Goal: Information Seeking & Learning: Learn about a topic

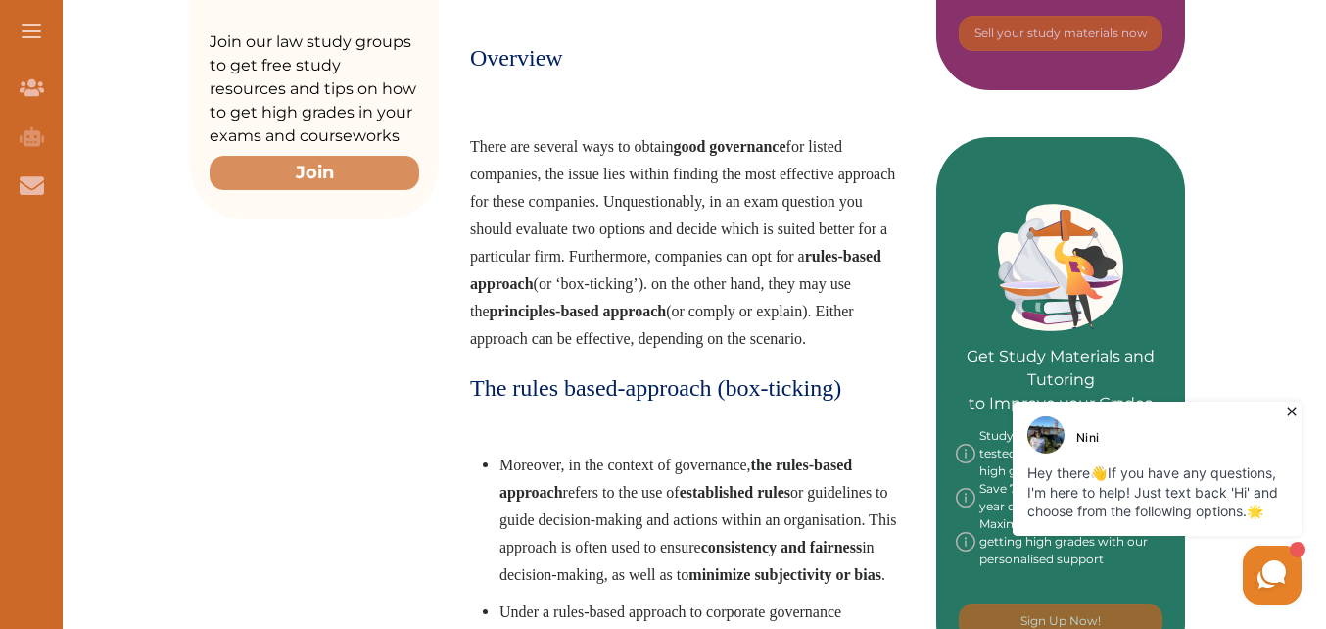
drag, startPoint x: 1287, startPoint y: 409, endPoint x: 2295, endPoint y: 804, distance: 1083.1
click at [1287, 409] on icon at bounding box center [1292, 411] width 20 height 20
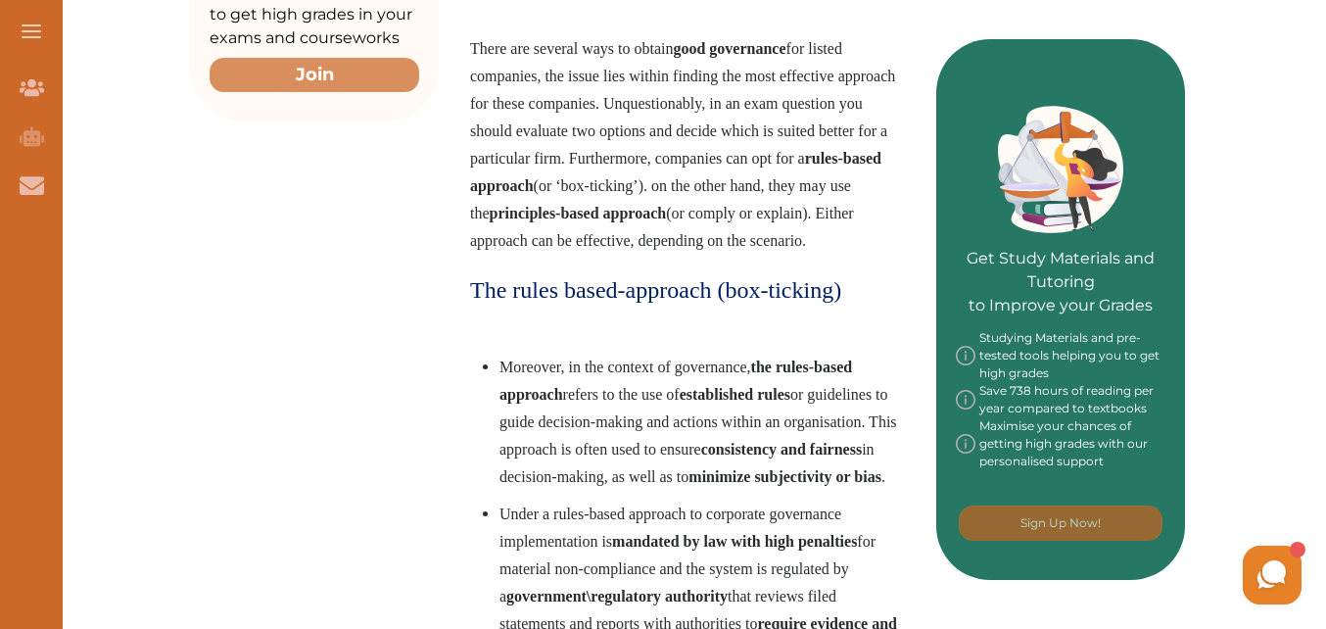
scroll to position [685, 0]
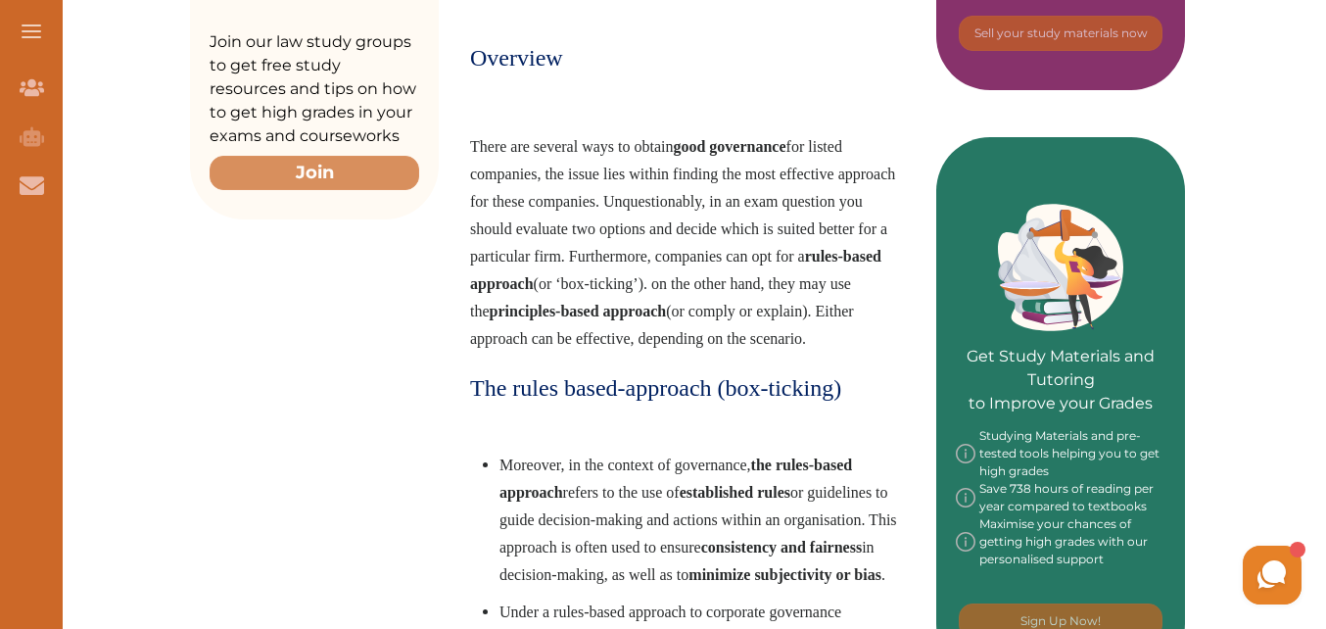
drag, startPoint x: 475, startPoint y: 150, endPoint x: 699, endPoint y: 270, distance: 254.5
click at [699, 270] on p "There are several ways to obtain good governance for listed companies, the issu…" at bounding box center [687, 242] width 435 height 219
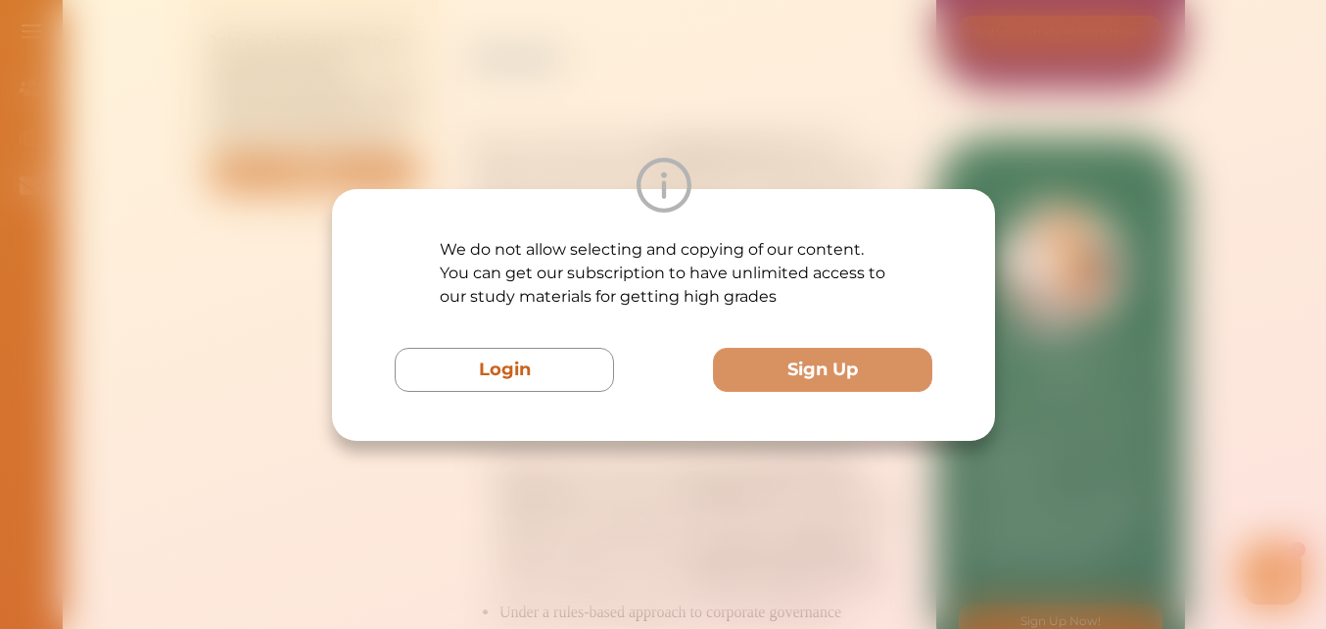
click at [773, 154] on div "We do not allow selecting and copying of our content. You can get our subscript…" at bounding box center [663, 314] width 1326 height 629
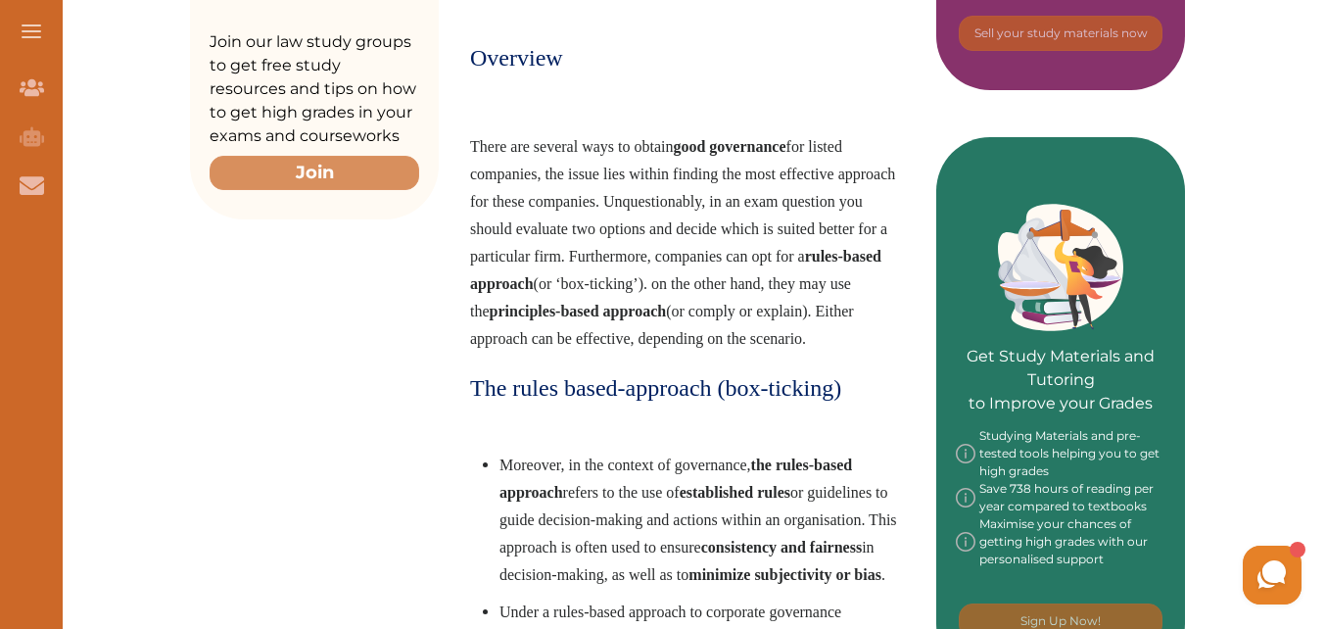
drag, startPoint x: 472, startPoint y: 145, endPoint x: 709, endPoint y: 284, distance: 274.8
click at [709, 284] on span "There are several ways to obtain good governance for listed companies, the issu…" at bounding box center [682, 242] width 425 height 209
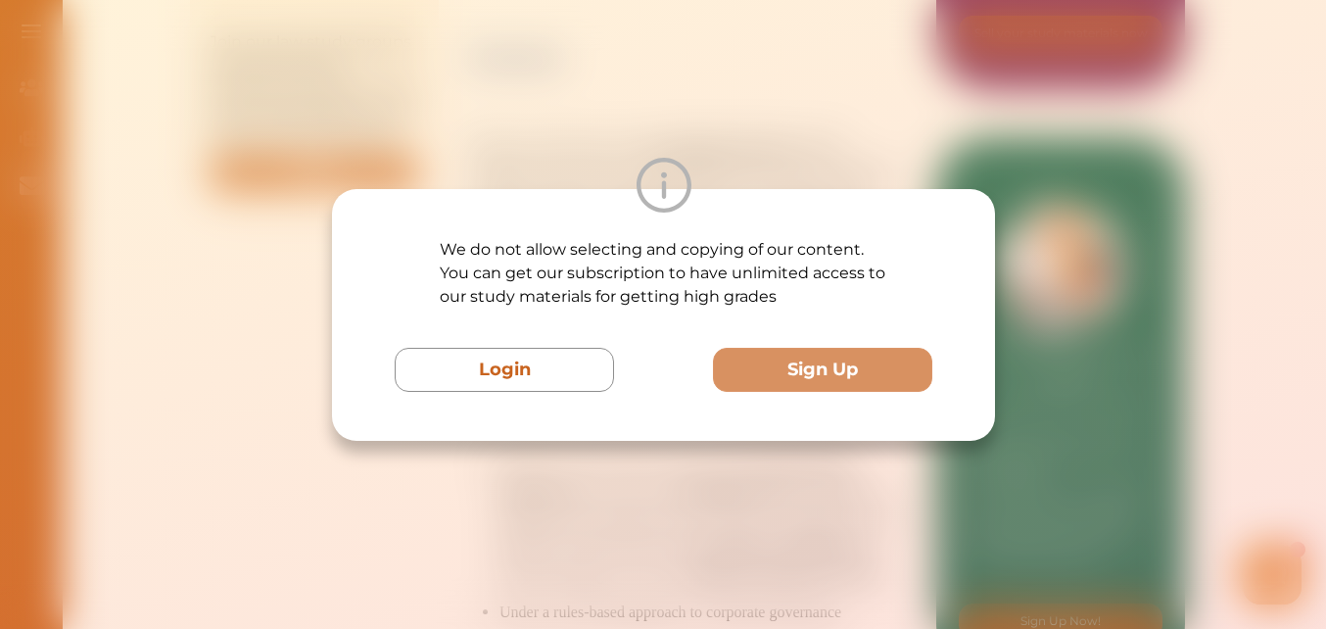
click at [982, 147] on div "We do not allow selecting and copying of our content. You can get our subscript…" at bounding box center [663, 314] width 1326 height 629
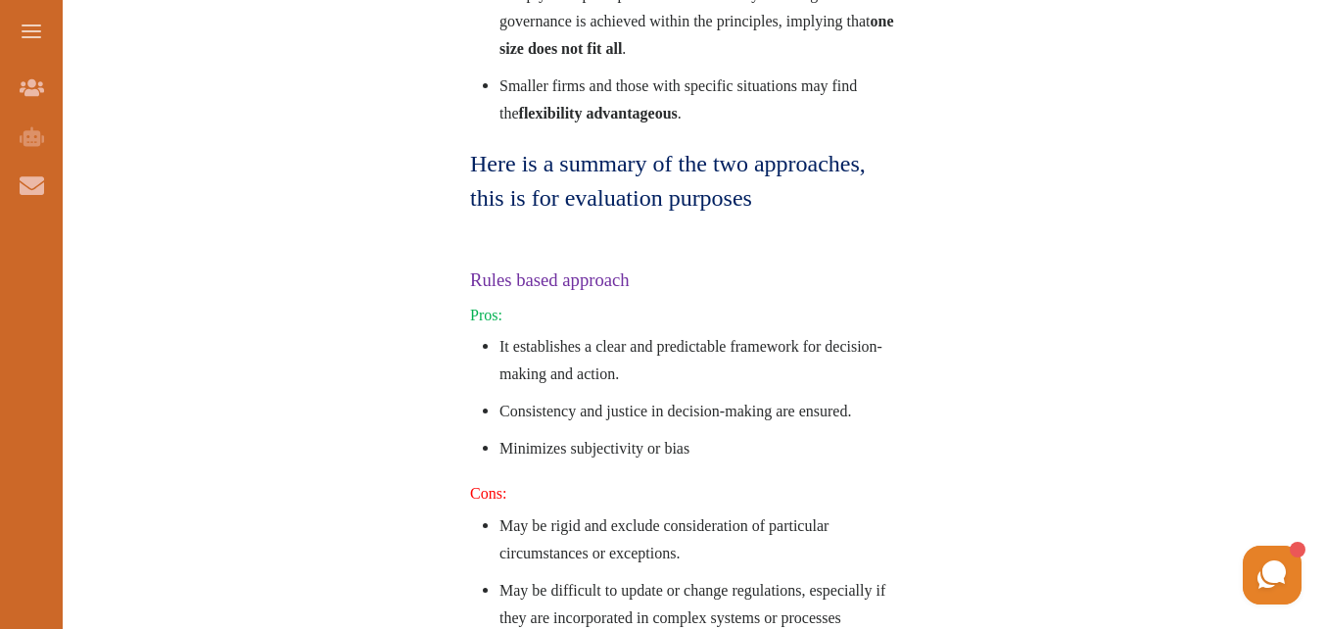
scroll to position [2288, 0]
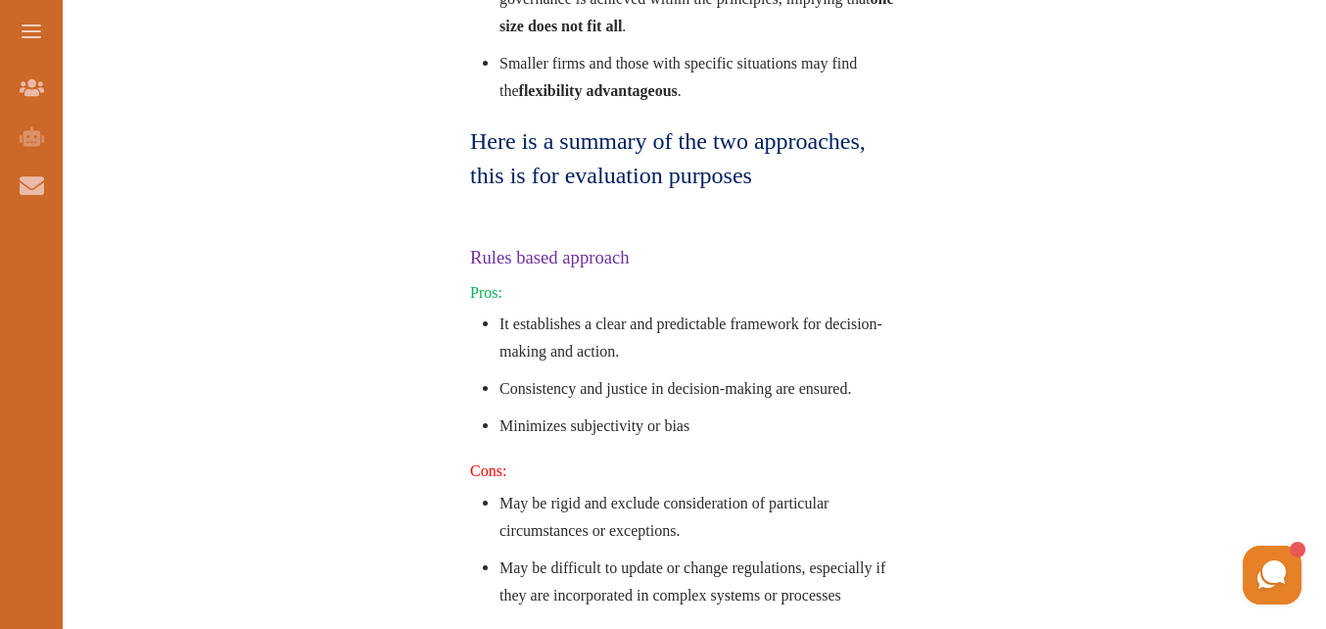
drag, startPoint x: 475, startPoint y: 134, endPoint x: 600, endPoint y: 337, distance: 238.3
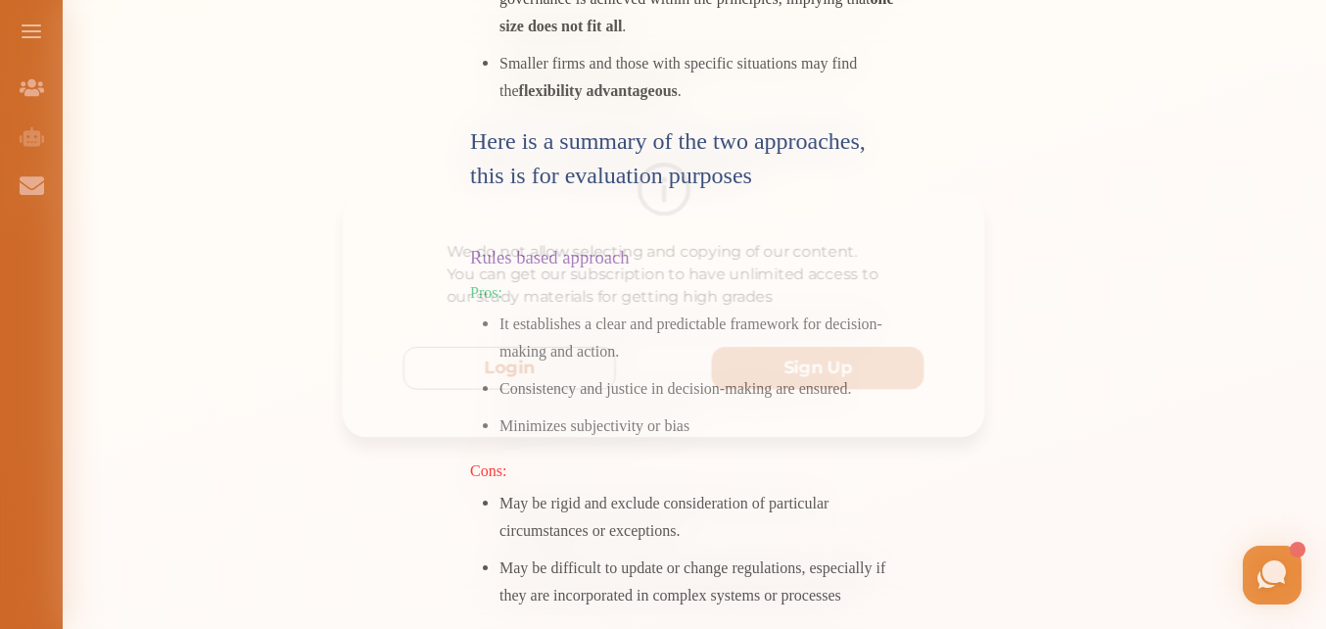
click at [841, 123] on div "We do not allow selecting and copying of our content. You can get our subscript…" at bounding box center [663, 314] width 1326 height 629
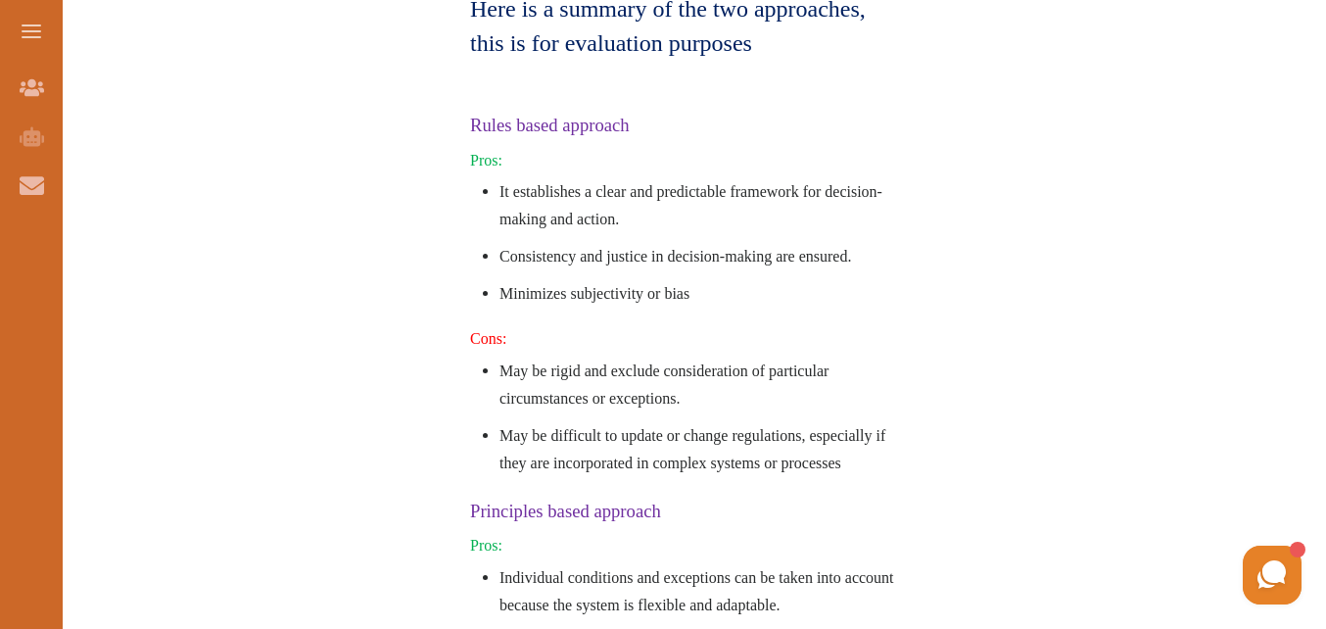
scroll to position [2385, 0]
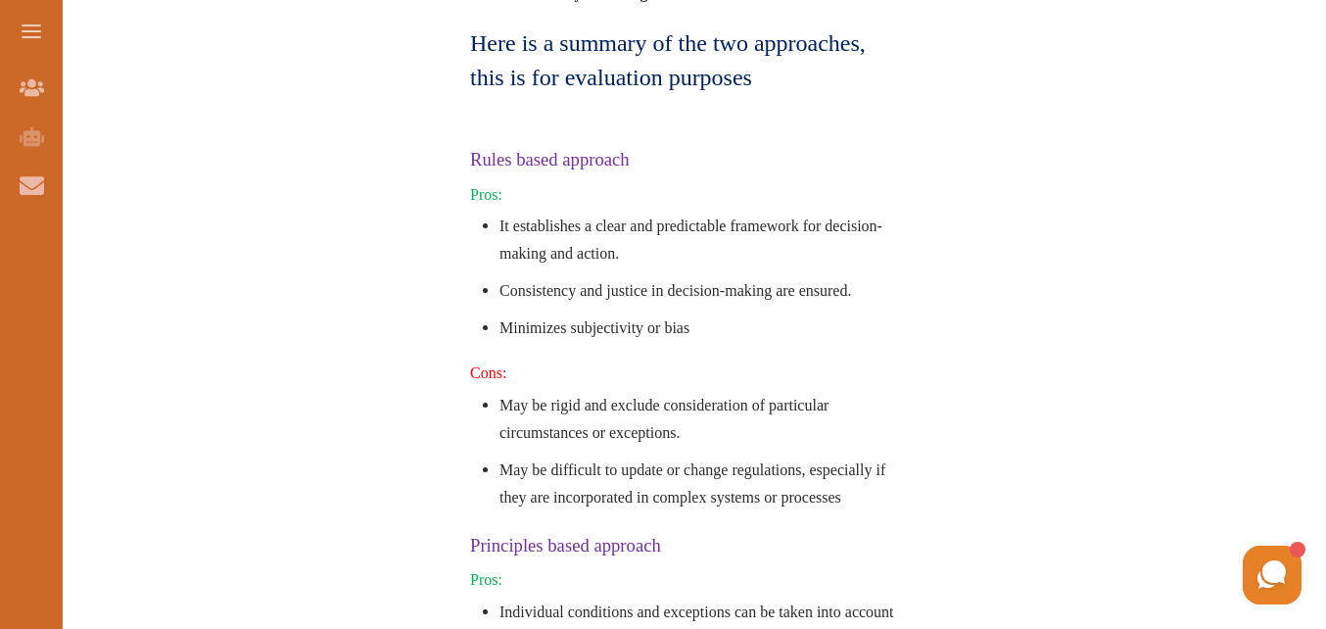
drag, startPoint x: 1322, startPoint y: 361, endPoint x: 1325, endPoint y: 372, distance: 11.2
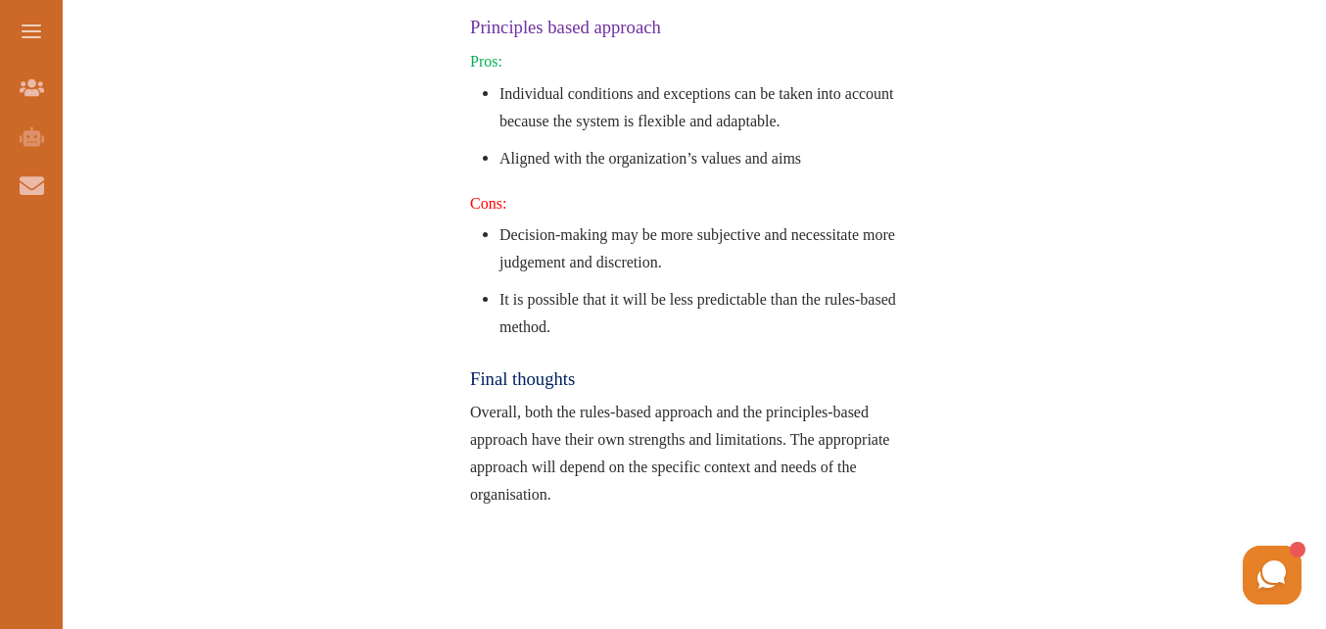
scroll to position [2905, 0]
